Goal: Find specific page/section: Find specific page/section

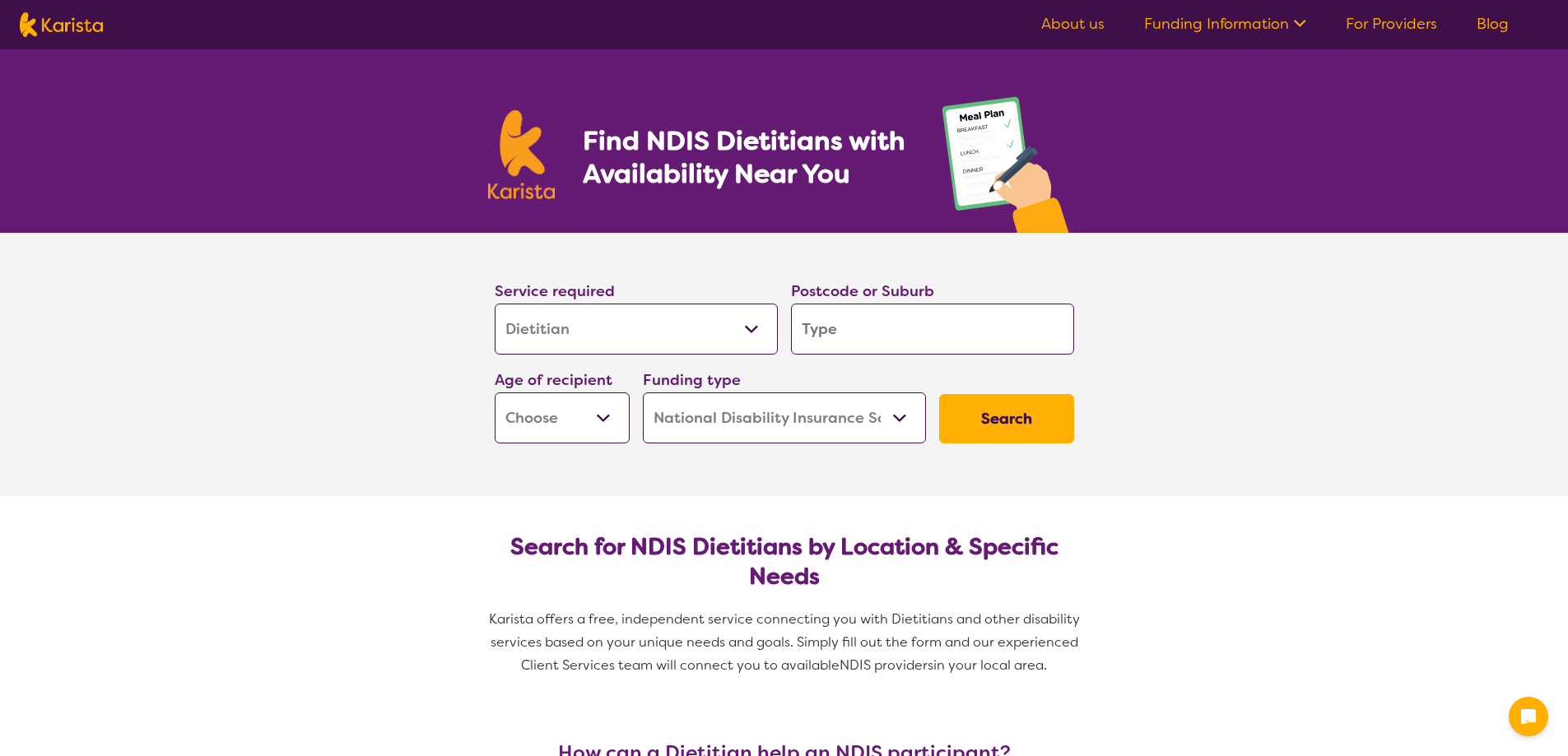
select select "Dietitian"
select select "NDIS"
select select "Dietitian"
select select "NDIS"
click at [632, 336] on select "Allied Health Assistant Assessment (ADHD or Autism) Behaviour support Counselli…" at bounding box center [636, 329] width 283 height 51
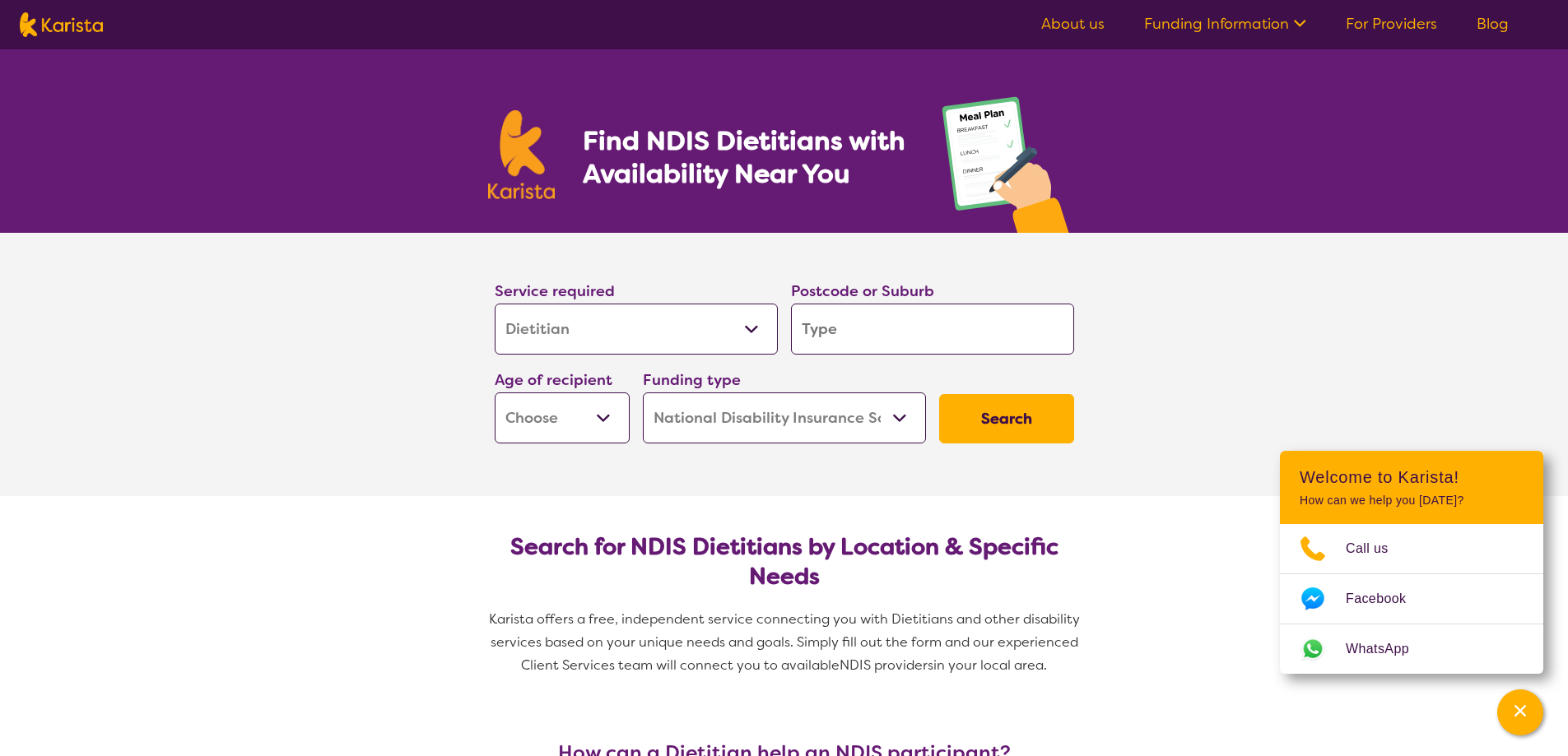
click at [944, 325] on input "search" at bounding box center [932, 329] width 283 height 51
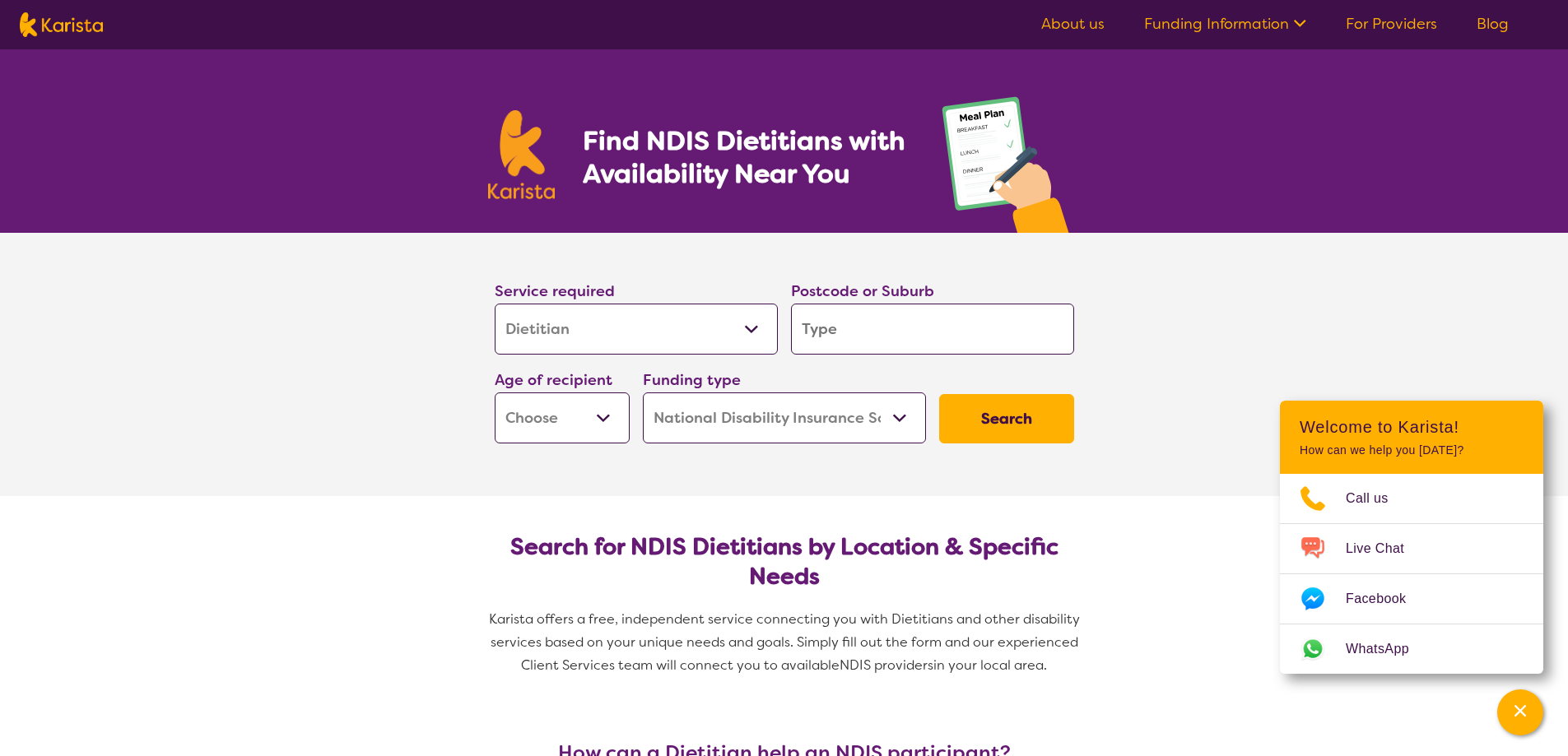
type input "3"
type input "30"
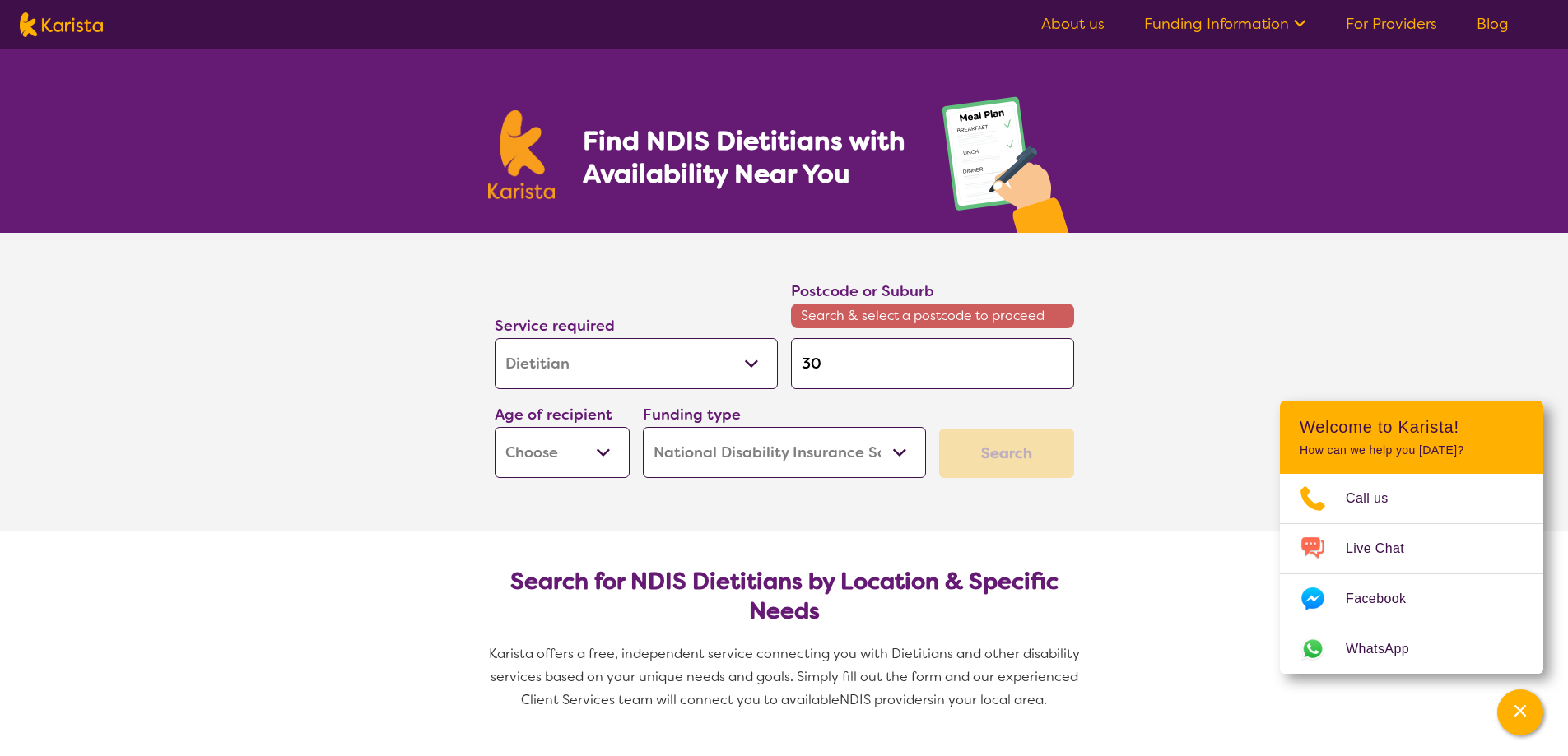
type input "301"
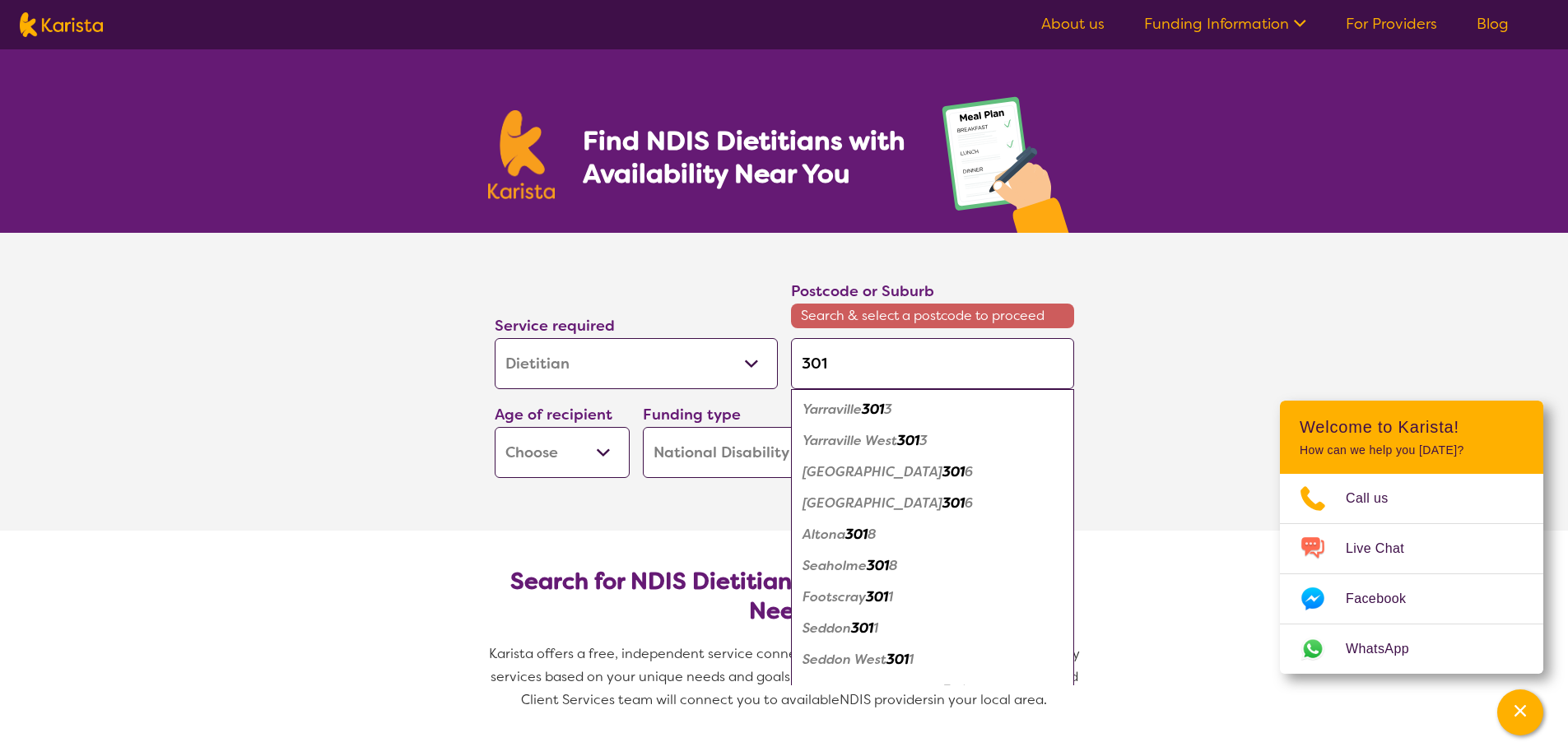
click at [905, 359] on input "301" at bounding box center [932, 364] width 283 height 51
type input "3012"
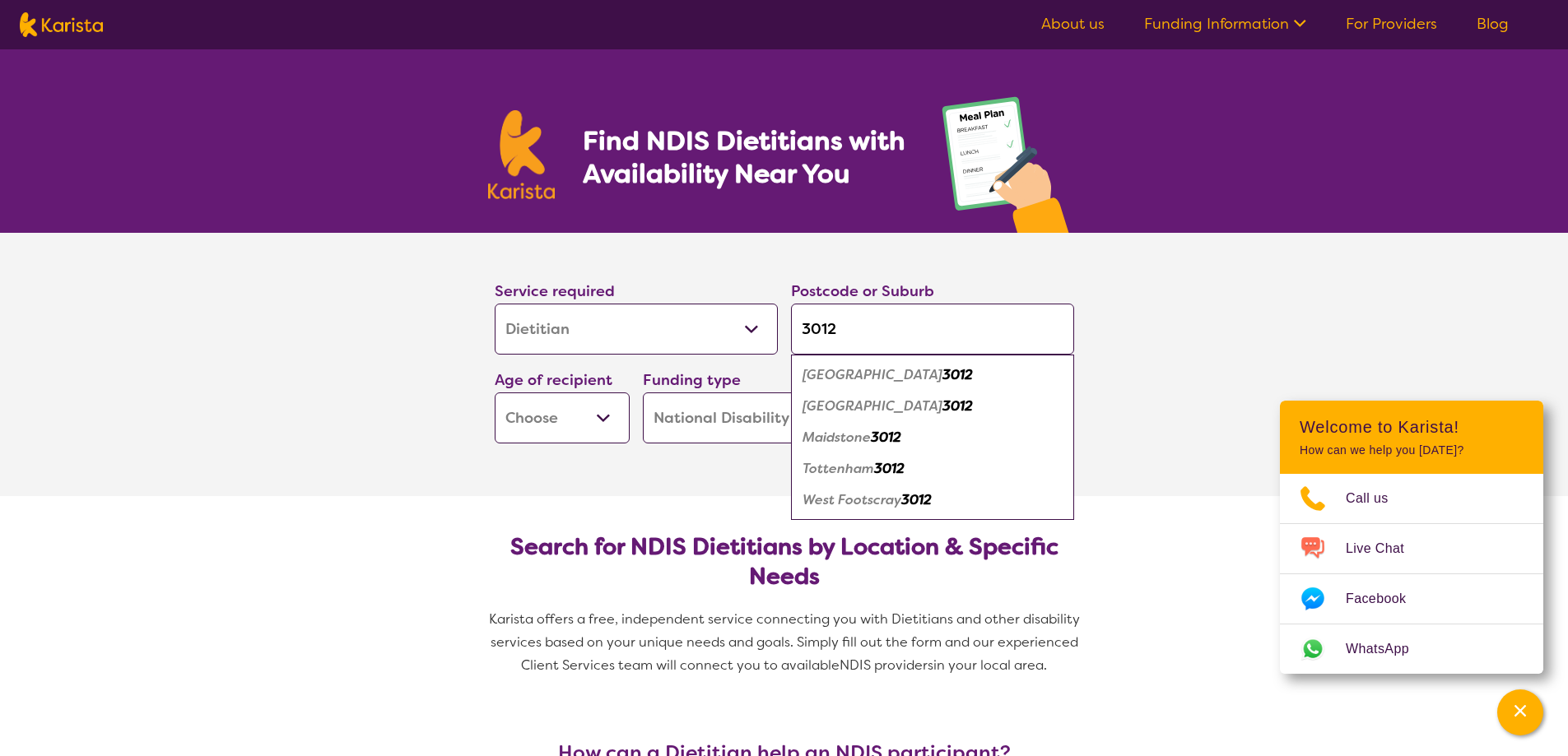
type input "3012"
click at [860, 377] on em "Brooklyn" at bounding box center [872, 375] width 140 height 18
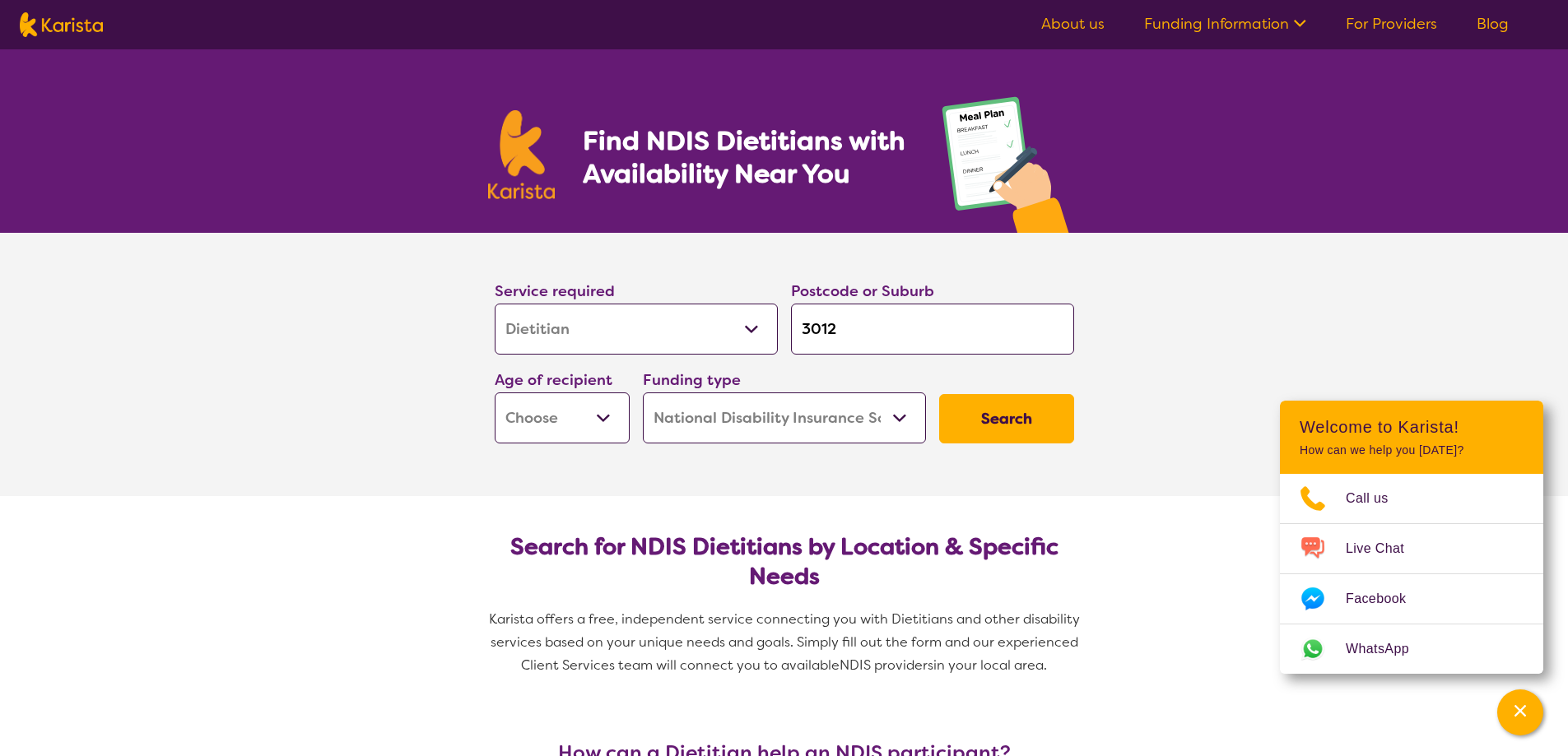
click at [588, 426] on select "Early Childhood - 0 to 9 Child - 10 to 11 Adolescent - 12 to 17 Adult - 18 to 6…" at bounding box center [562, 418] width 135 height 51
select select "EC"
click at [495, 392] on select "Early Childhood - 0 to 9 Child - 10 to 11 Adolescent - 12 to 17 Adult - 18 to 6…" at bounding box center [562, 418] width 135 height 51
select select "EC"
click at [1022, 432] on button "Search" at bounding box center [1006, 419] width 135 height 49
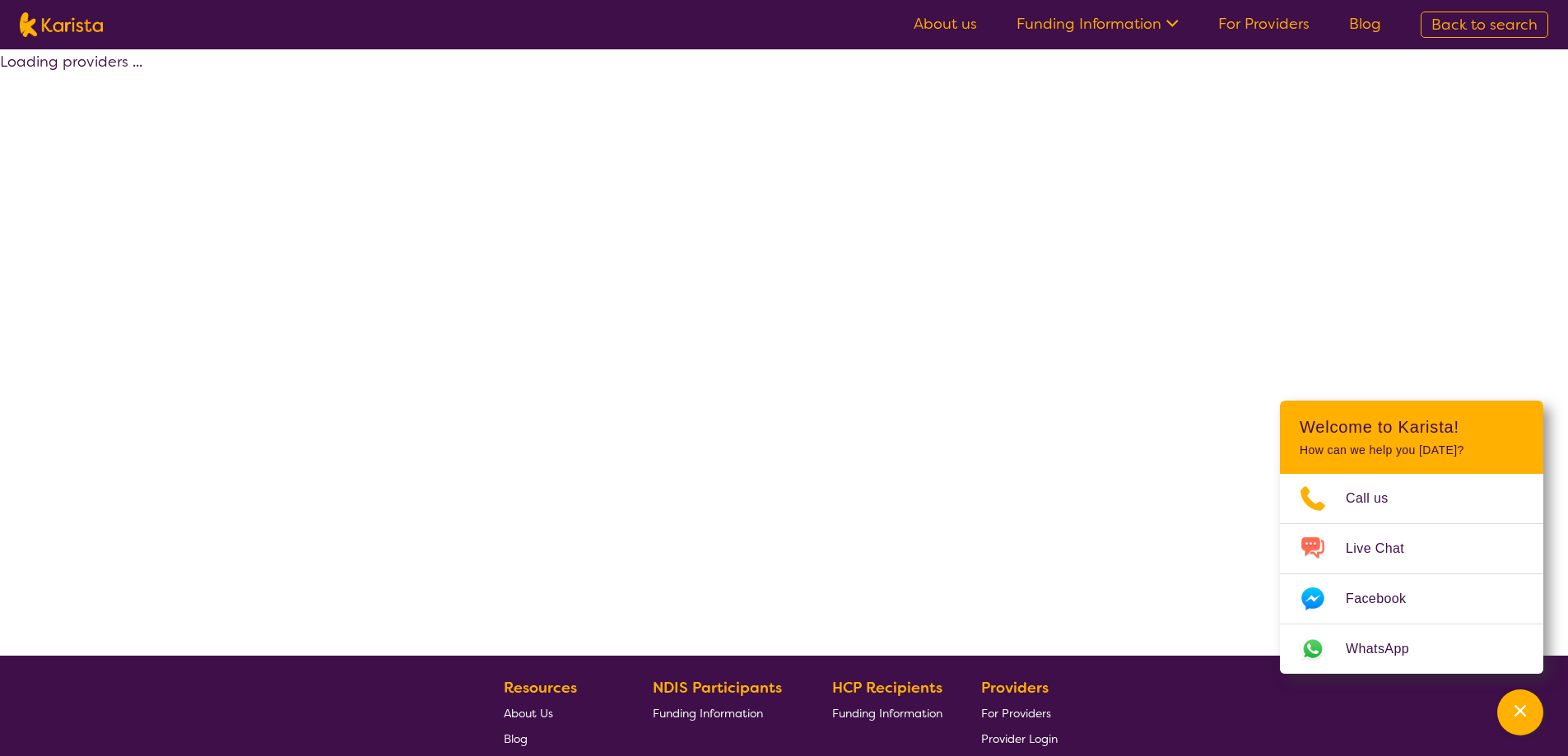
select select "by_score"
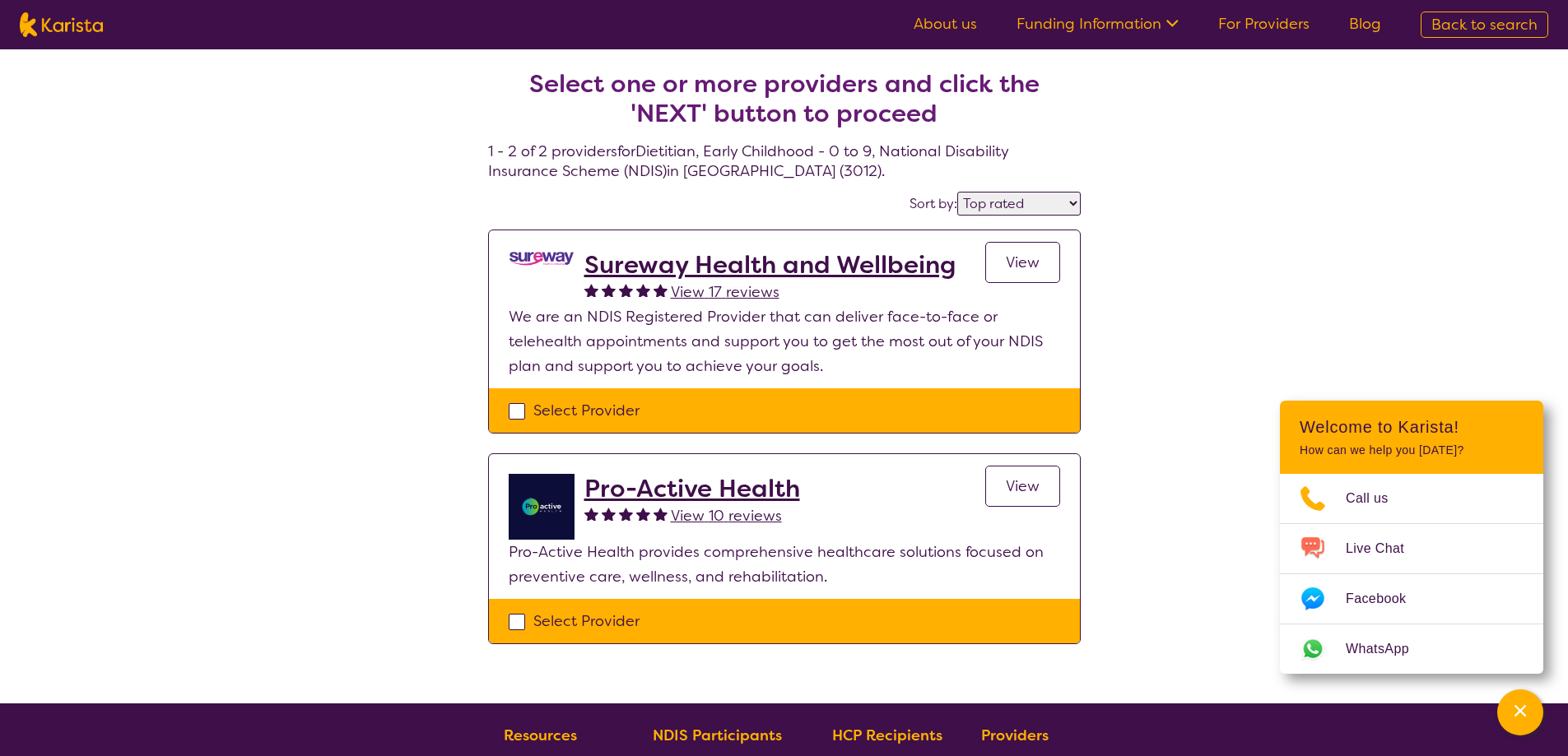
select select "Dietitian"
select select "EC"
select select "NDIS"
select select "Dietitian"
select select "EC"
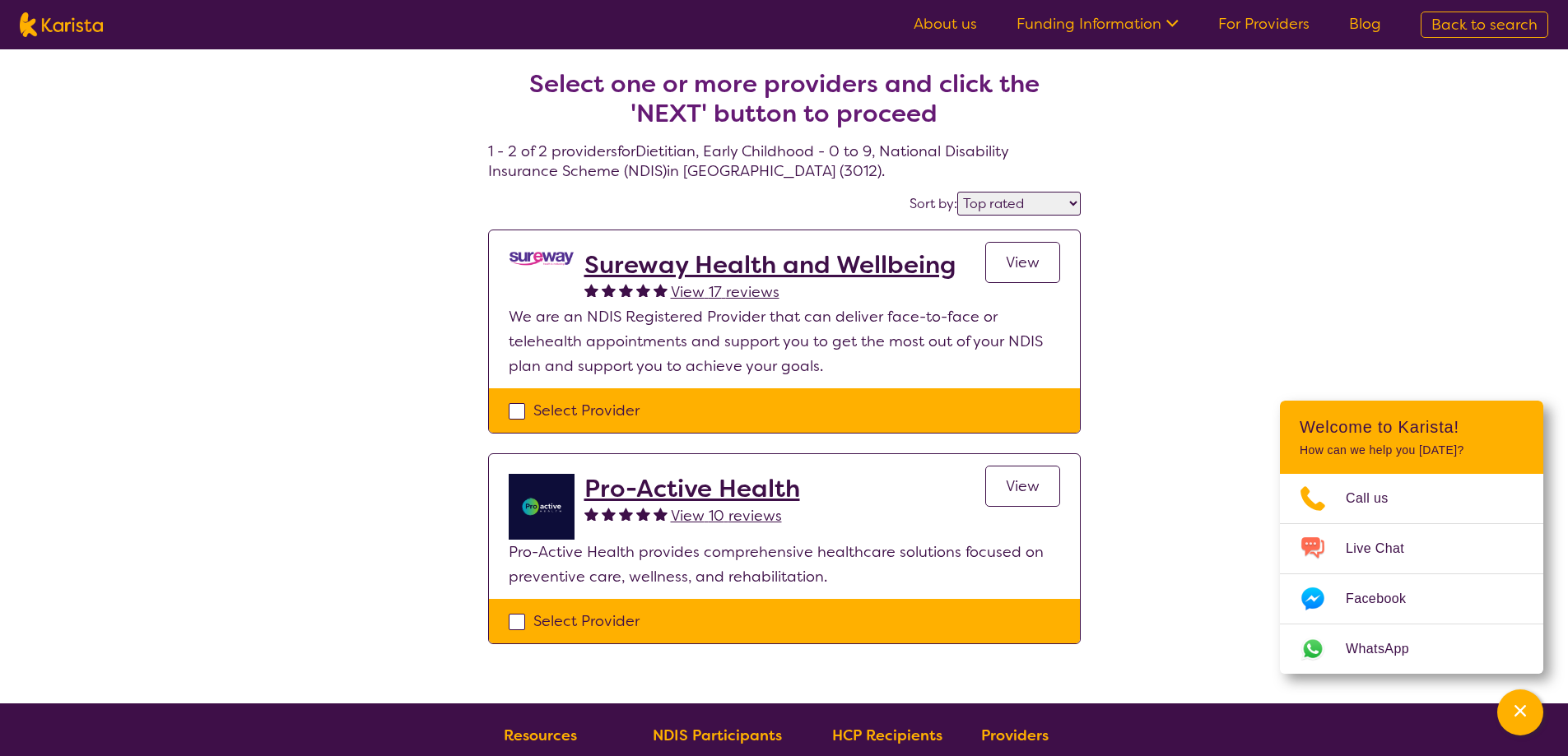
select select "NDIS"
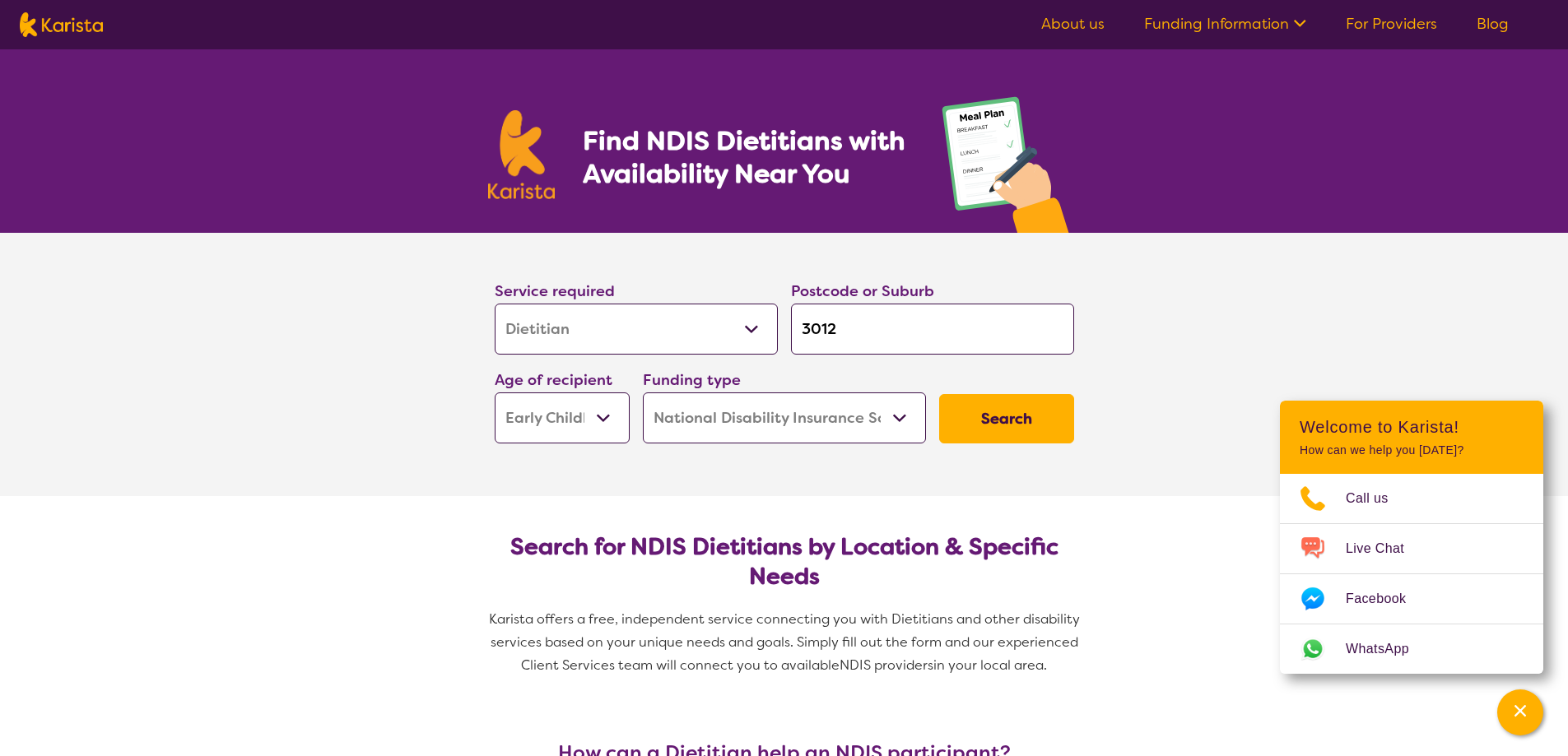
click at [873, 340] on input "3012" at bounding box center [932, 329] width 283 height 51
type input "301"
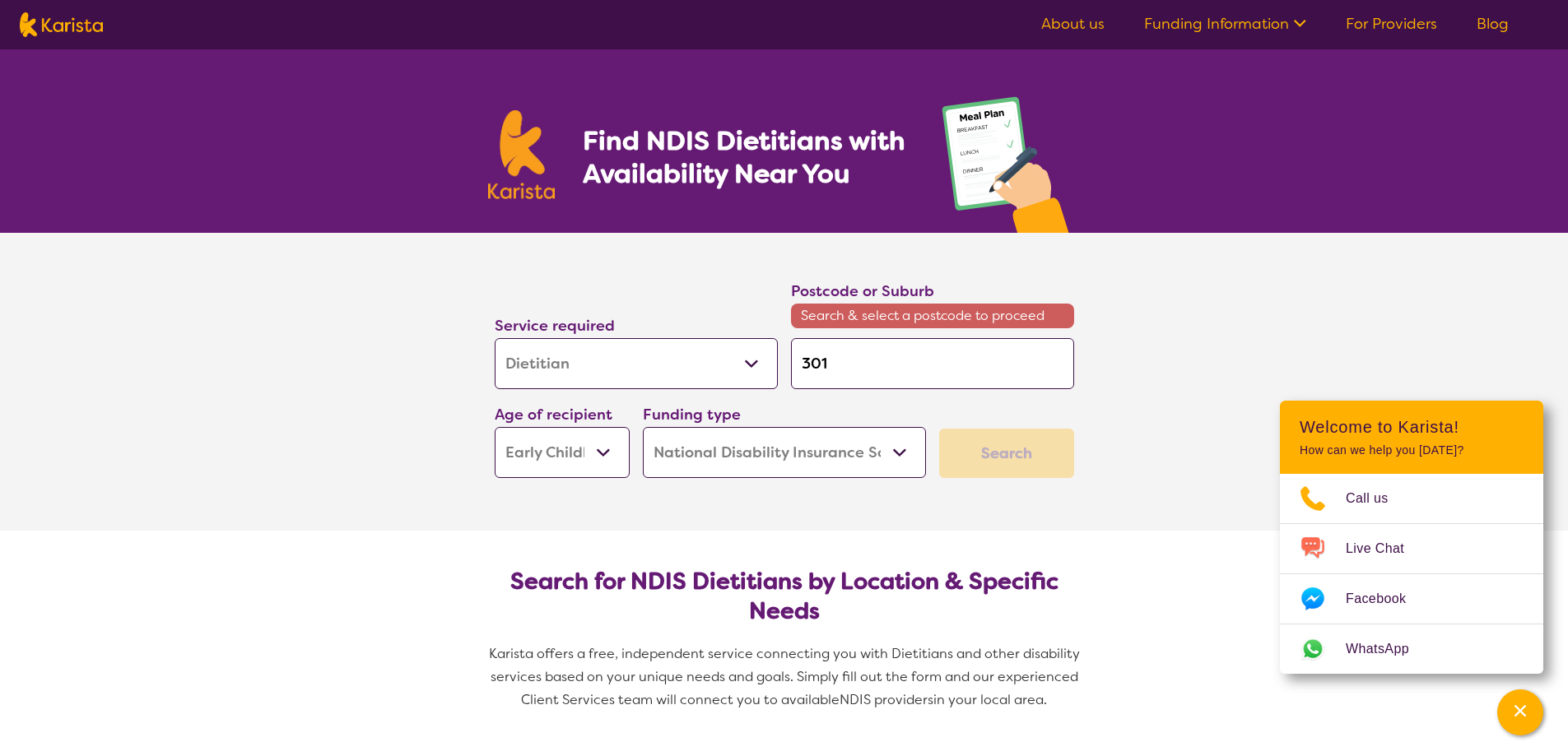
type input "3012"
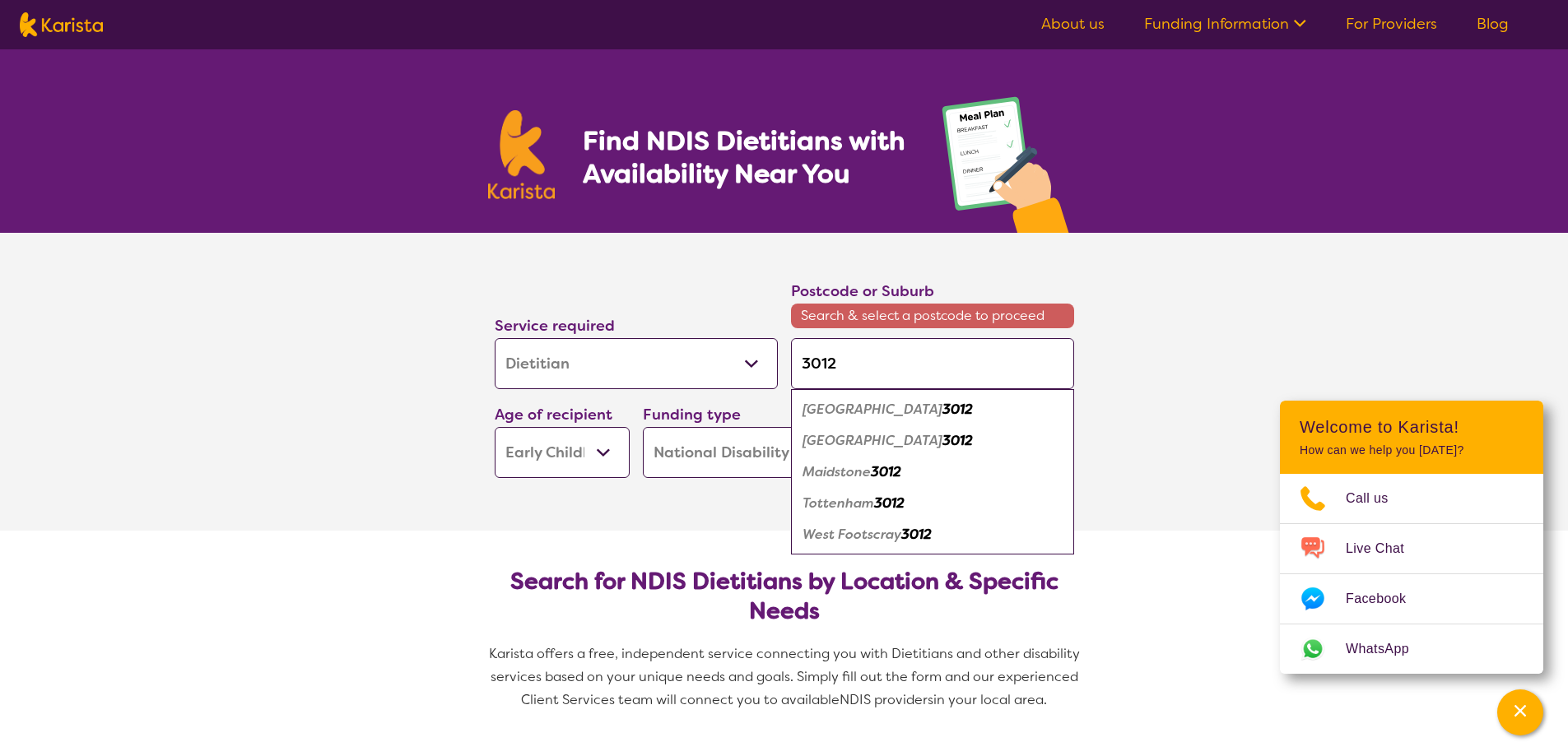
type input "301"
type input "3013"
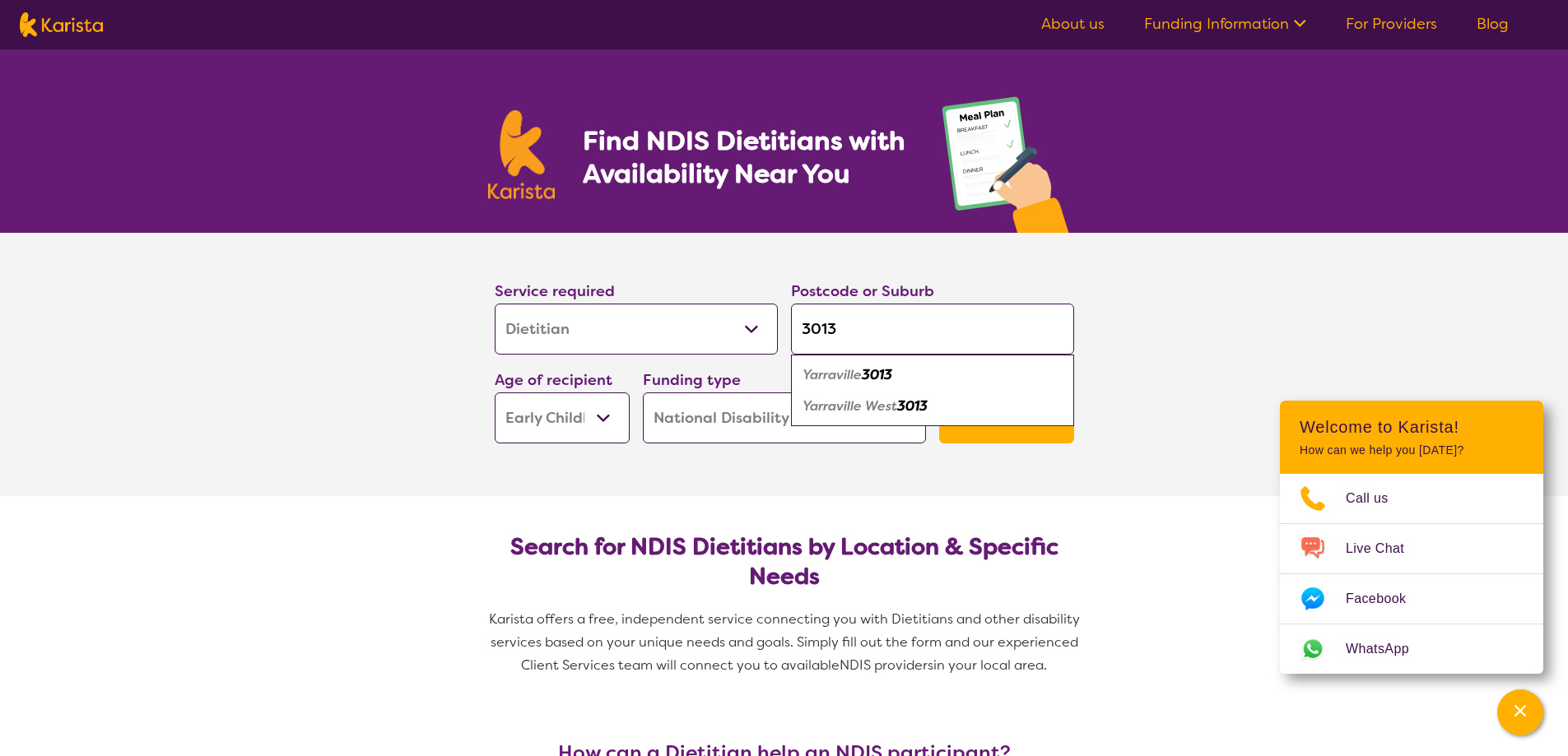
type input "3013"
click at [900, 375] on div "Yarraville 3013" at bounding box center [932, 376] width 266 height 32
click at [1014, 435] on button "Search" at bounding box center [1006, 419] width 135 height 49
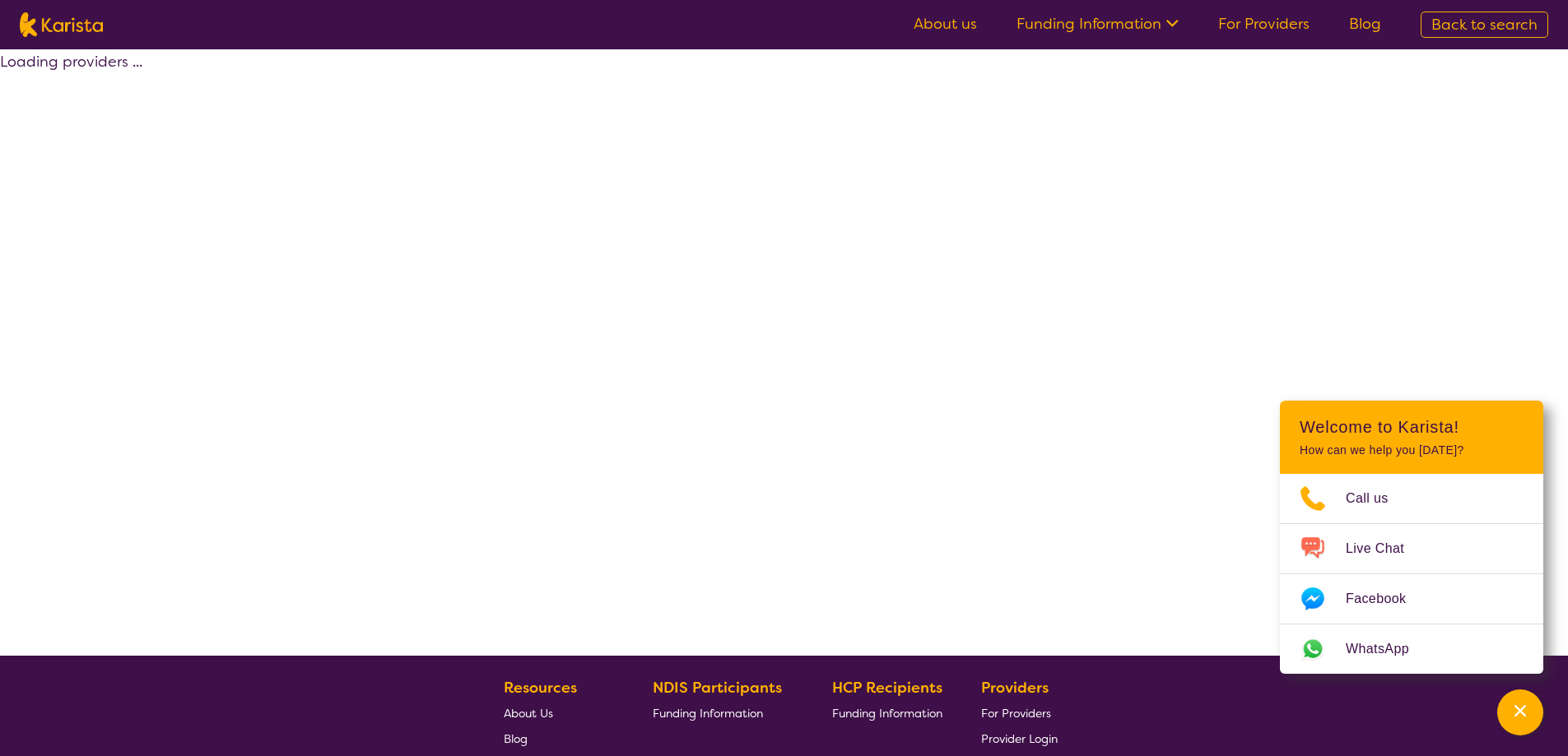
select select "by_score"
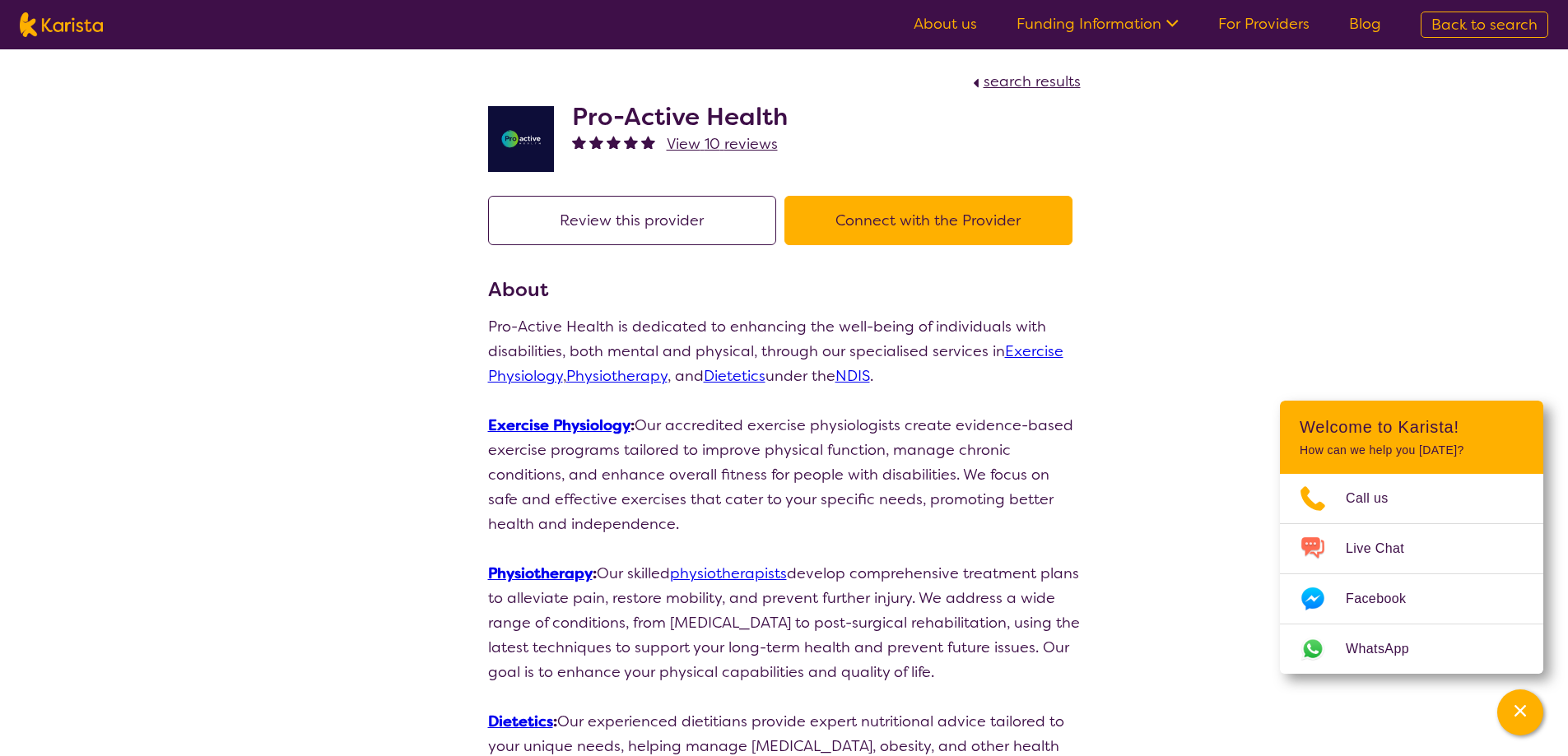
click at [897, 209] on button "Connect with the Provider" at bounding box center [928, 221] width 288 height 49
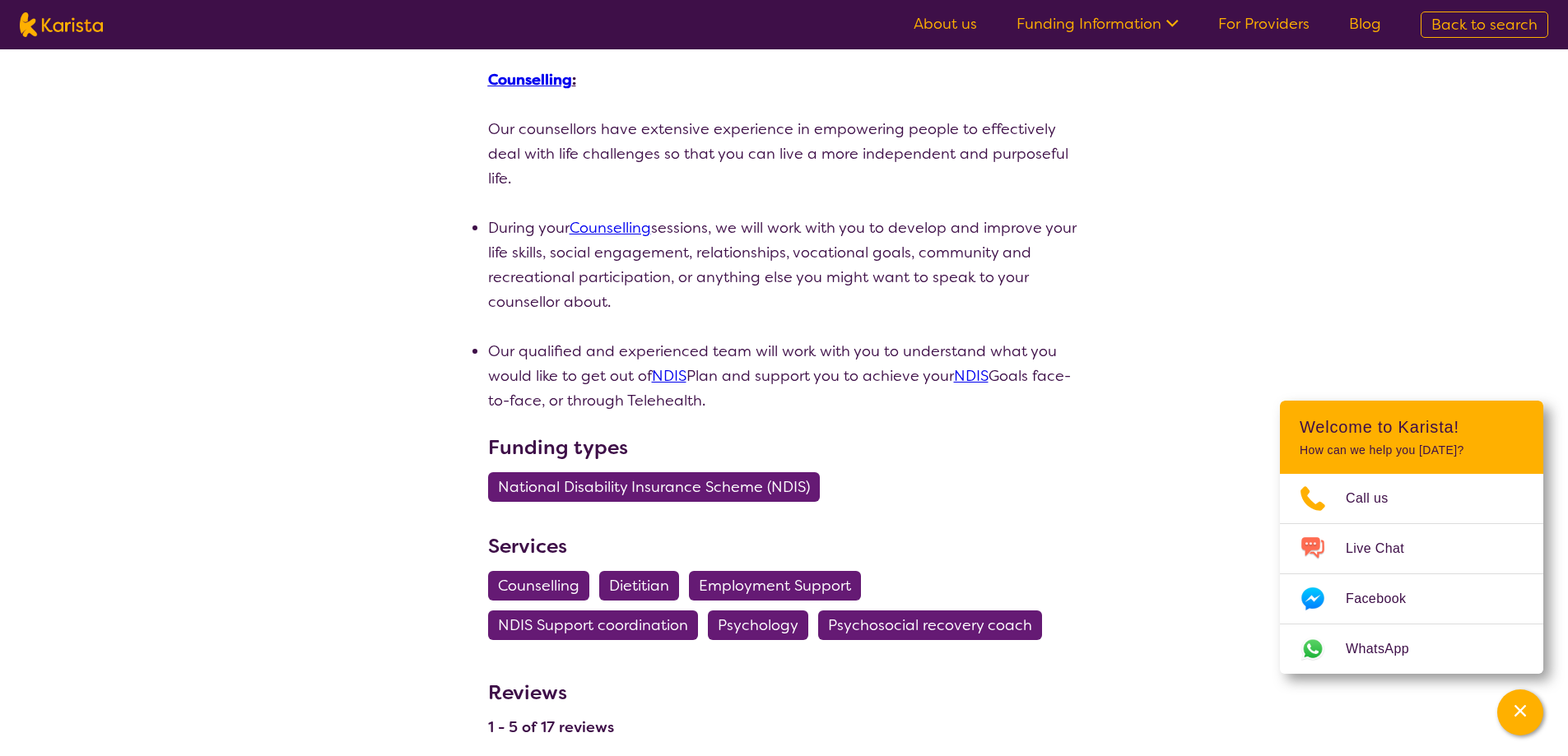
scroll to position [823, 0]
